Goal: Transaction & Acquisition: Purchase product/service

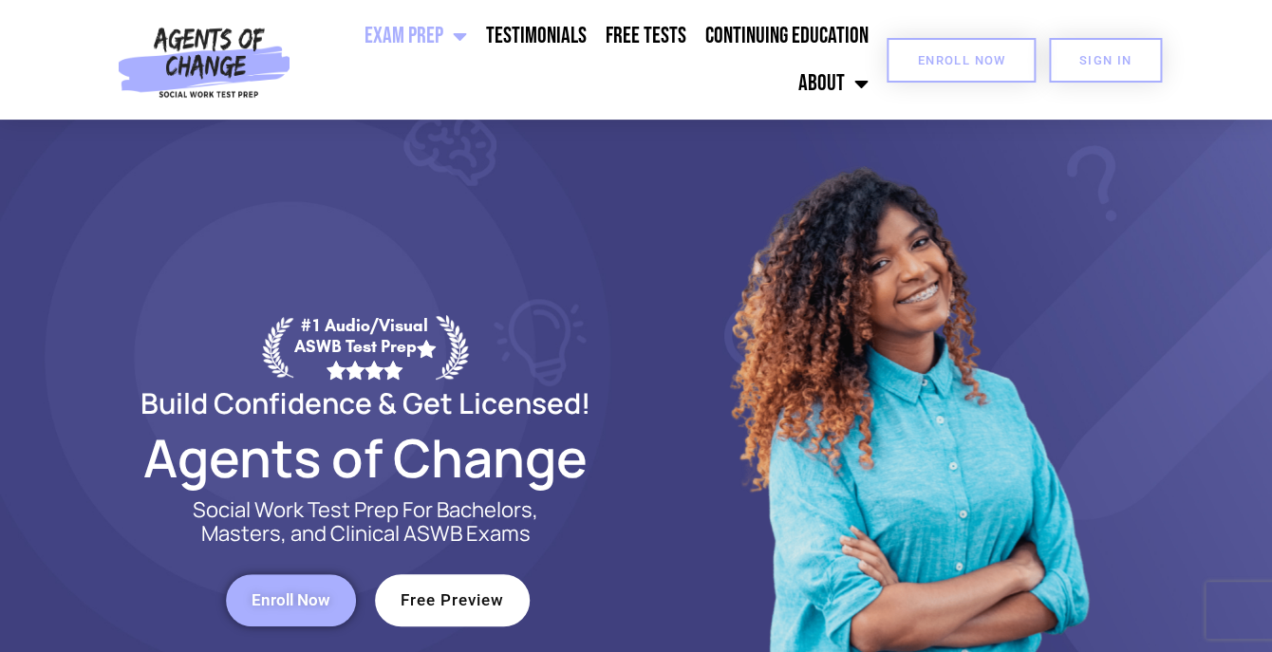
click at [963, 58] on span "Enroll Now" at bounding box center [961, 60] width 88 height 12
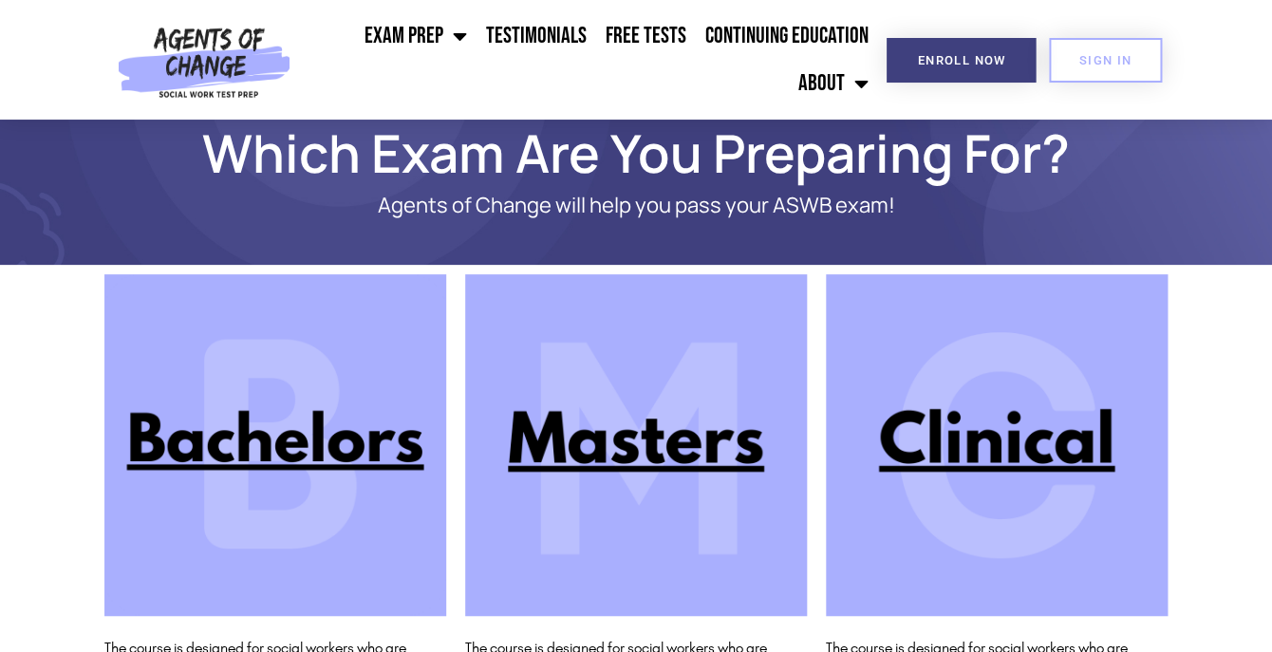
scroll to position [35, 0]
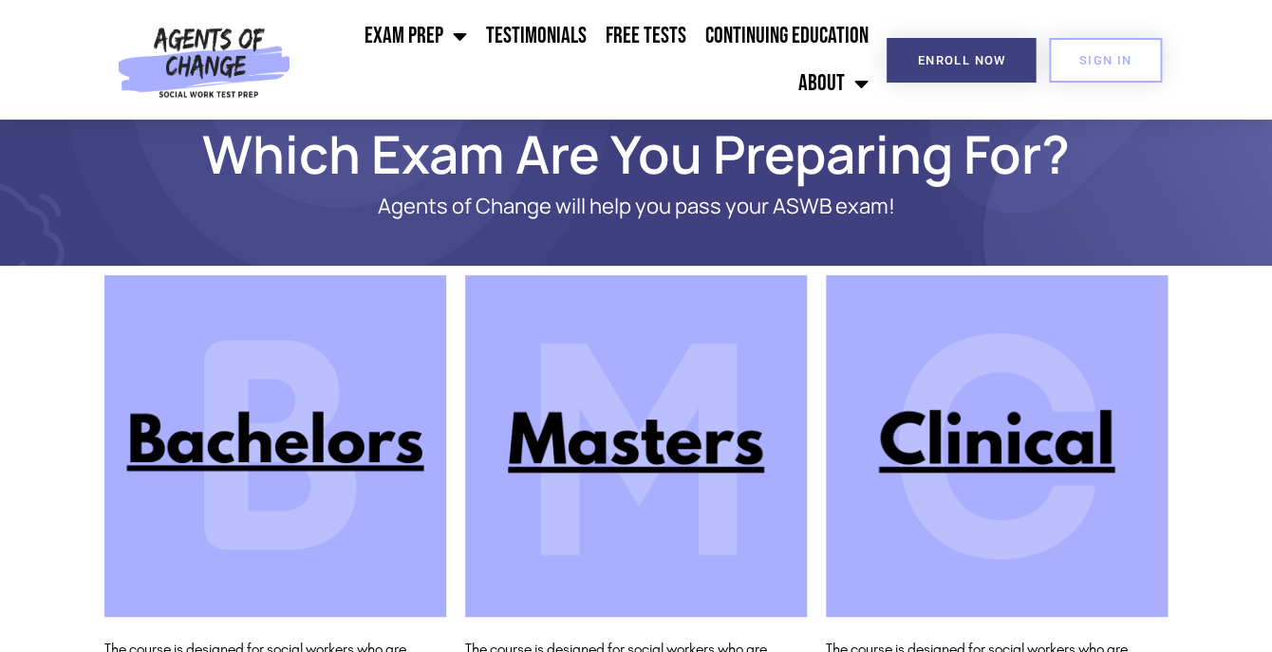
click at [628, 446] on img at bounding box center [636, 446] width 342 height 342
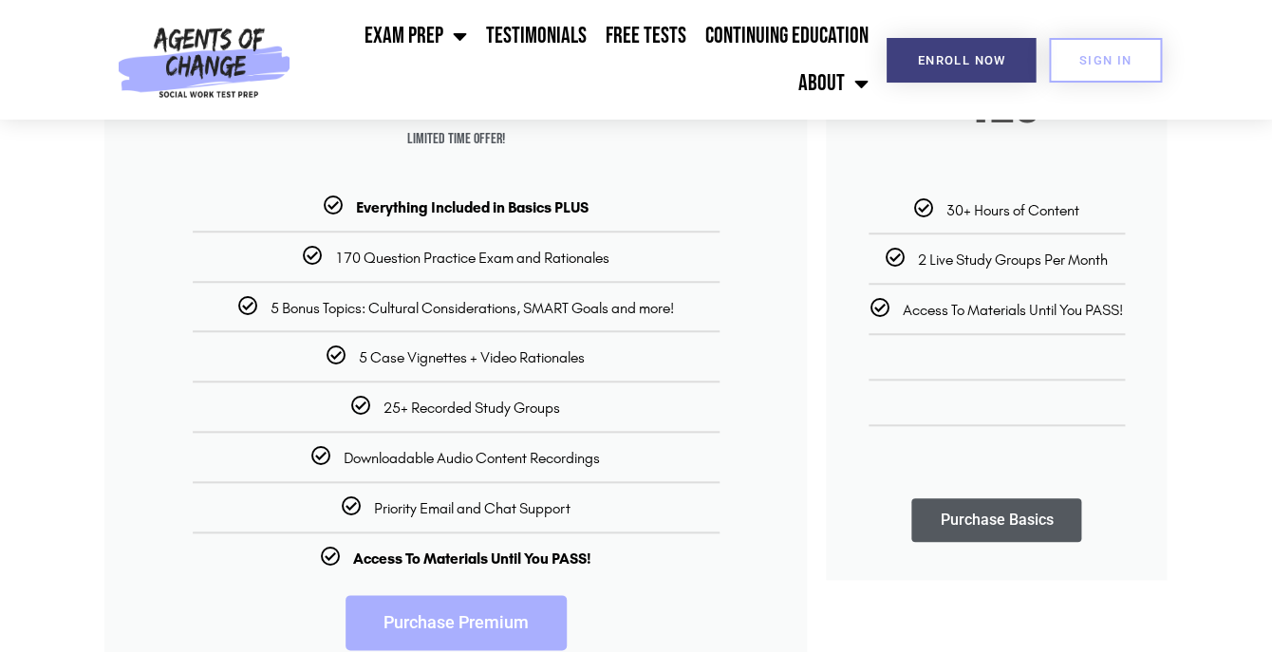
scroll to position [408, 0]
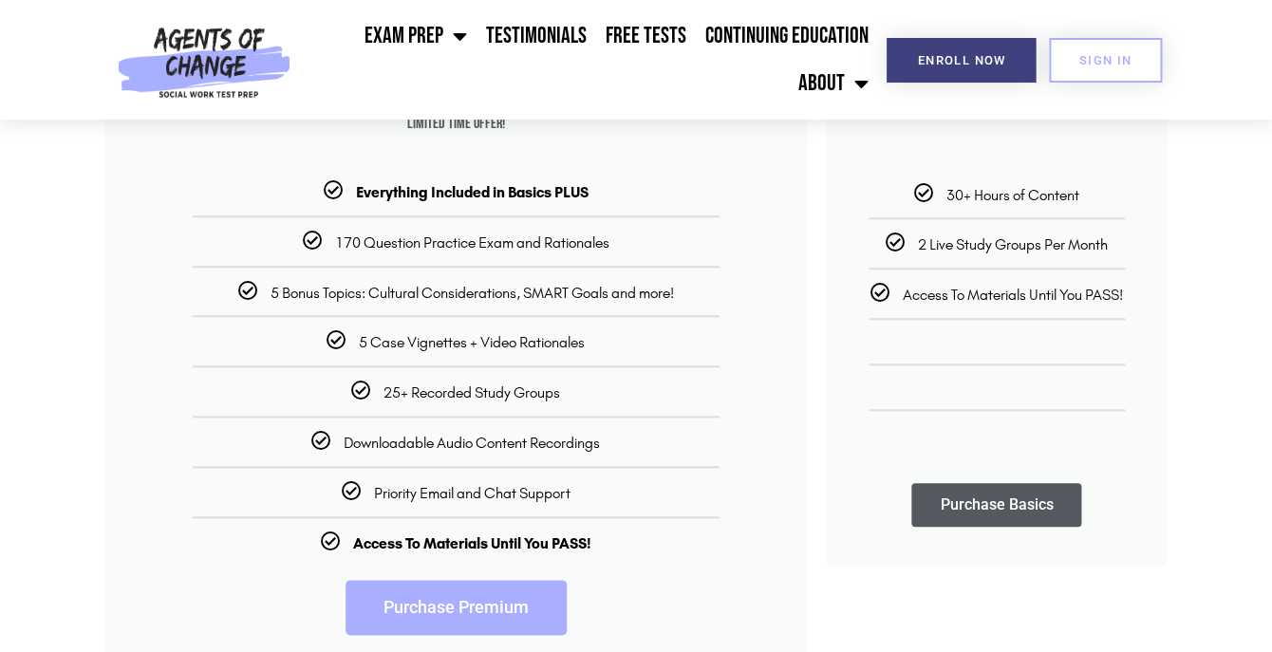
click at [474, 616] on link "Purchase Premium" at bounding box center [455, 607] width 221 height 55
